Goal: Task Accomplishment & Management: Complete application form

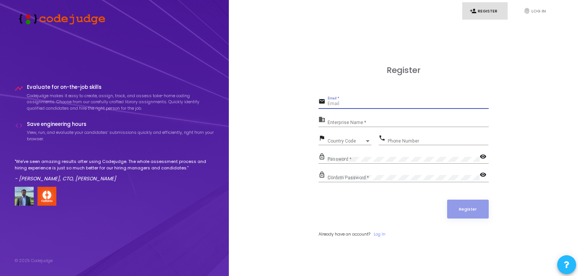
click at [347, 104] on input "Email *" at bounding box center [408, 103] width 161 height 5
click at [358, 106] on input "Email *" at bounding box center [408, 103] width 161 height 5
type input "[EMAIL_ADDRESS][DOMAIN_NAME]"
click at [378, 120] on div "Enterprise Name *" at bounding box center [408, 121] width 161 height 12
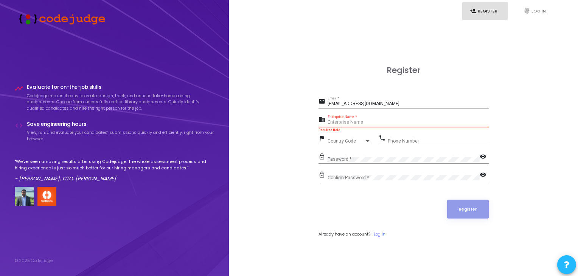
click at [349, 122] on input "Enterprise Name *" at bounding box center [408, 122] width 161 height 5
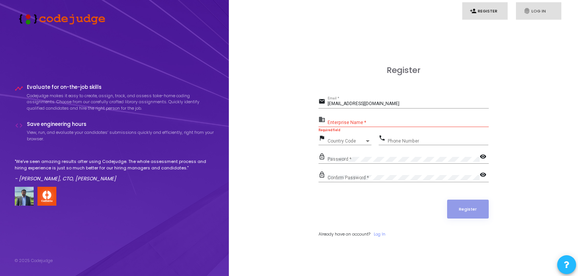
drag, startPoint x: 510, startPoint y: 15, endPoint x: 523, endPoint y: 9, distance: 14.2
click at [513, 13] on ul "person_add Register fingerprint Log In" at bounding box center [403, 11] width 324 height 18
click at [523, 9] on link "fingerprint Log In" at bounding box center [538, 11] width 45 height 18
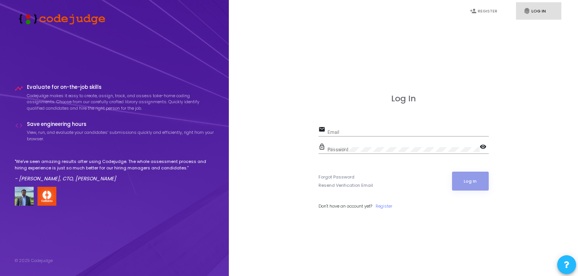
click at [369, 123] on div "Log In email Email lock_outline Password visibility Forgot Password Resend Veri…" at bounding box center [404, 160] width 170 height 132
click at [367, 130] on input "Email" at bounding box center [408, 132] width 161 height 5
click at [367, 132] on input "Email" at bounding box center [408, 132] width 161 height 5
type input "[EMAIL_ADDRESS][DOMAIN_NAME]"
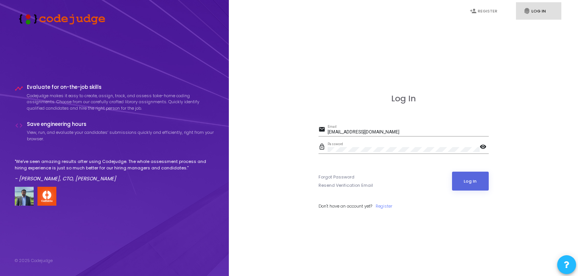
drag, startPoint x: 438, startPoint y: 172, endPoint x: 444, endPoint y: 174, distance: 5.9
click at [443, 174] on div "Forgot Password Resend Verification Email Log In" at bounding box center [404, 181] width 170 height 19
drag, startPoint x: 451, startPoint y: 174, endPoint x: 460, endPoint y: 175, distance: 8.7
click at [452, 174] on div "Forgot Password Resend Verification Email Log In" at bounding box center [404, 181] width 170 height 19
click at [460, 175] on button "Log In" at bounding box center [470, 181] width 37 height 19
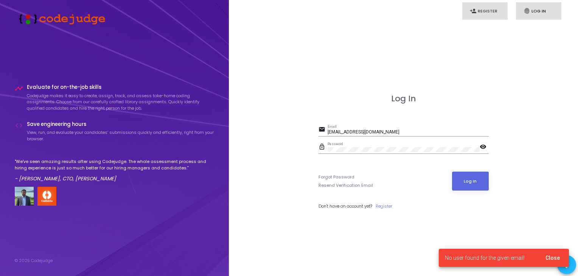
click at [494, 12] on link "person_add Register" at bounding box center [484, 11] width 45 height 18
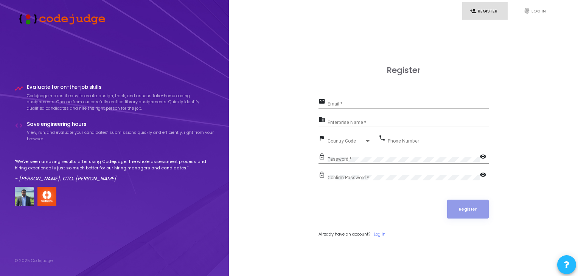
type input "[EMAIL_ADDRESS][DOMAIN_NAME]"
click at [363, 120] on div "Enterprise Name *" at bounding box center [408, 121] width 161 height 12
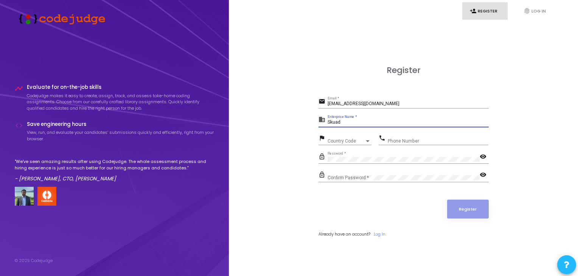
type input "Skuad"
click at [356, 137] on div "Country Code Country Code" at bounding box center [350, 140] width 44 height 12
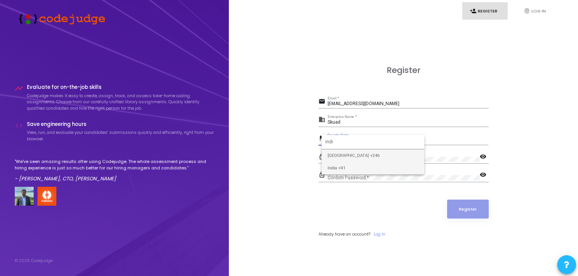
type input "indi"
click at [351, 167] on span "India +91" at bounding box center [373, 168] width 91 height 12
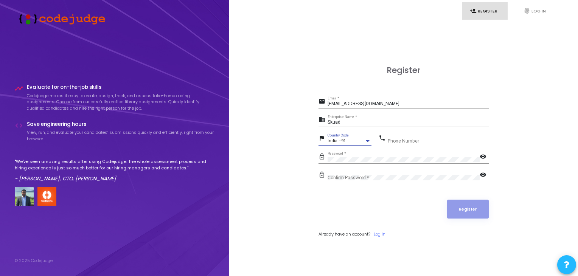
click at [400, 138] on input "Phone Number" at bounding box center [438, 140] width 101 height 5
type input "9602267450"
click at [463, 206] on button "Register" at bounding box center [468, 209] width 42 height 19
type input "[EMAIL_ADDRESS][DOMAIN_NAME]"
click at [348, 122] on input "Enterprise Name *" at bounding box center [408, 122] width 161 height 5
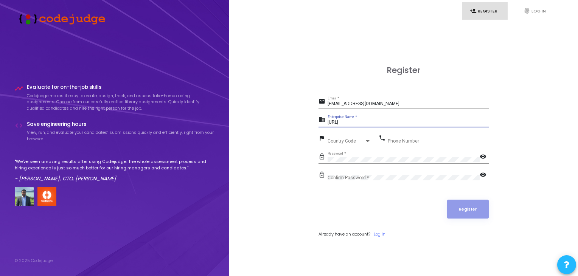
type input "[URL]"
click at [344, 140] on span "Country Code" at bounding box center [346, 141] width 37 height 5
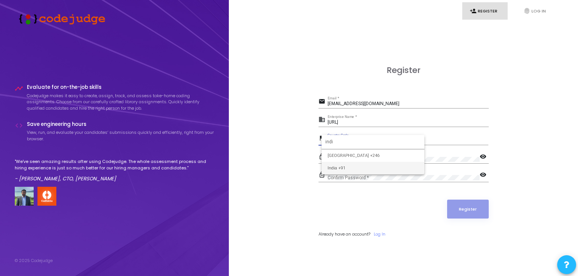
type input "indi"
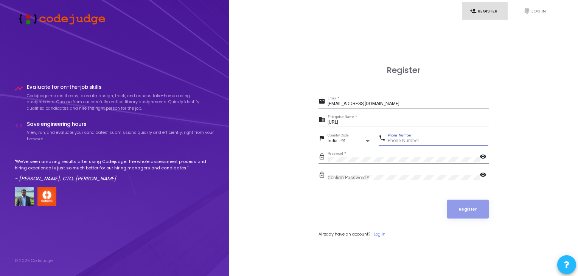
click at [391, 141] on input "Phone Number" at bounding box center [438, 140] width 101 height 5
type input "9602267450"
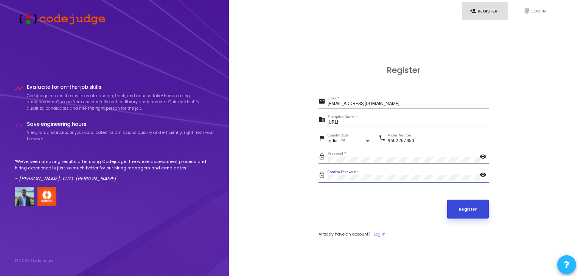
click at [478, 211] on button "Register" at bounding box center [468, 209] width 42 height 19
click at [454, 210] on button "Register" at bounding box center [468, 209] width 42 height 19
